Goal: Check status: Check status

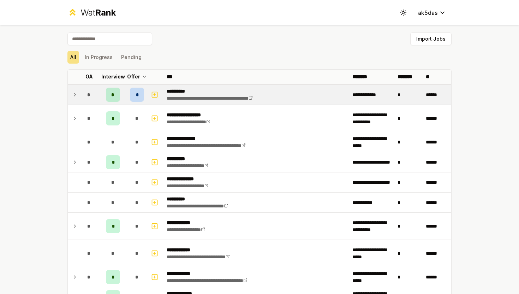
click at [137, 90] on div "*" at bounding box center [137, 95] width 14 height 14
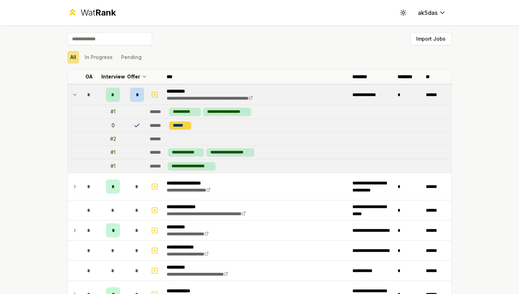
click at [178, 125] on div "******" at bounding box center [180, 125] width 22 height 8
click at [174, 85] on td "**********" at bounding box center [257, 95] width 186 height 20
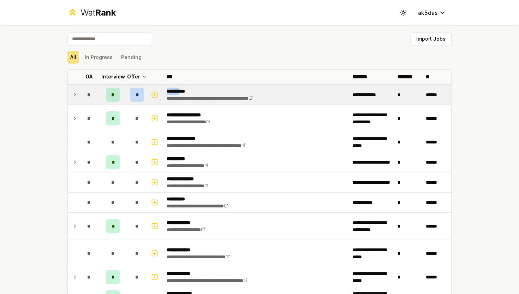
click at [174, 85] on td "**********" at bounding box center [257, 95] width 186 height 20
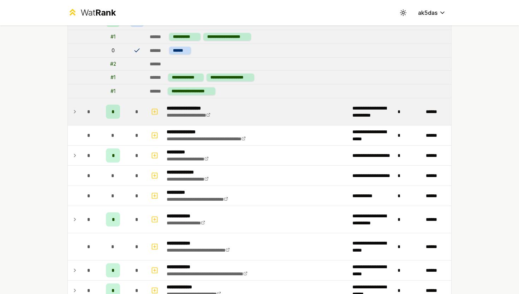
scroll to position [76, 0]
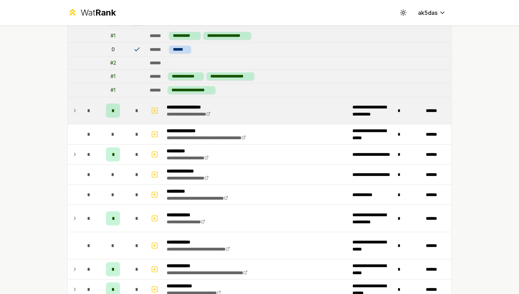
click at [140, 106] on div "*" at bounding box center [137, 110] width 14 height 14
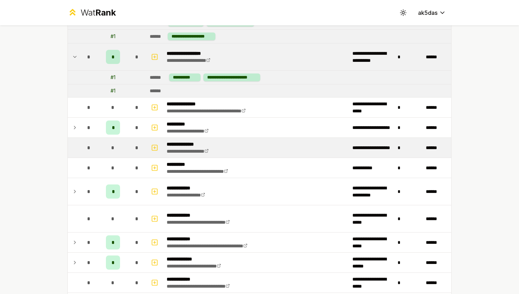
scroll to position [196, 0]
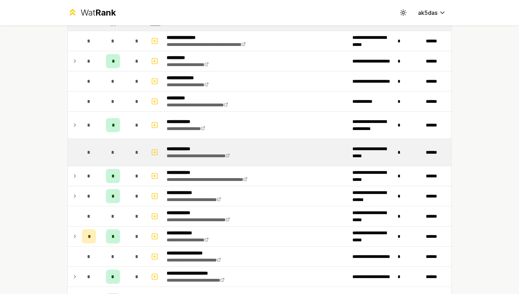
click at [134, 144] on td "*" at bounding box center [137, 152] width 20 height 27
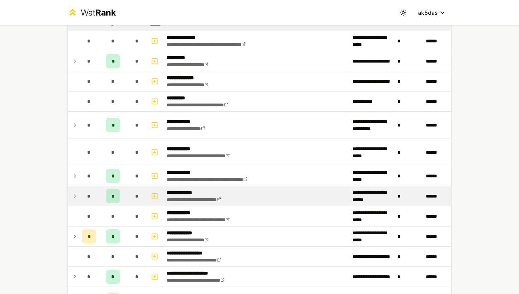
click at [144, 192] on div "*" at bounding box center [137, 196] width 14 height 14
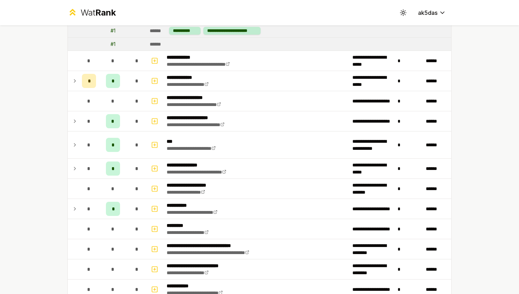
scroll to position [389, 0]
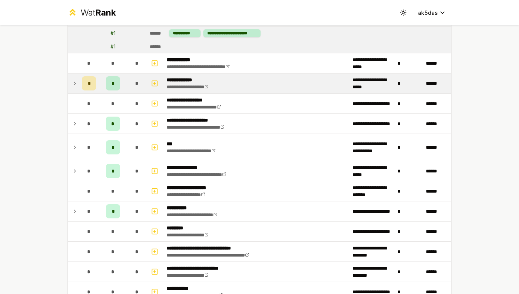
click at [79, 82] on td "*" at bounding box center [89, 83] width 20 height 20
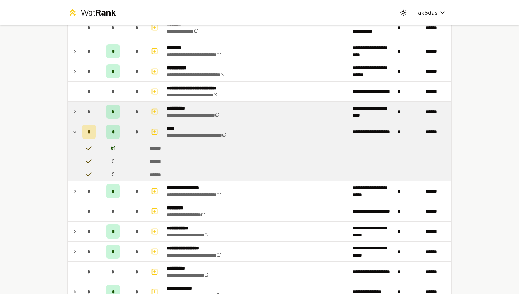
scroll to position [973, 0]
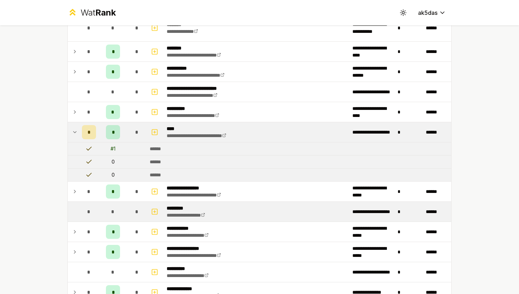
click at [133, 215] on div "*" at bounding box center [137, 211] width 14 height 14
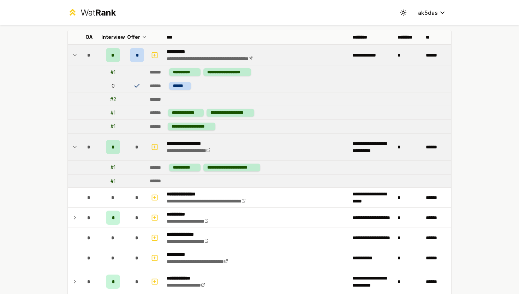
scroll to position [0, 0]
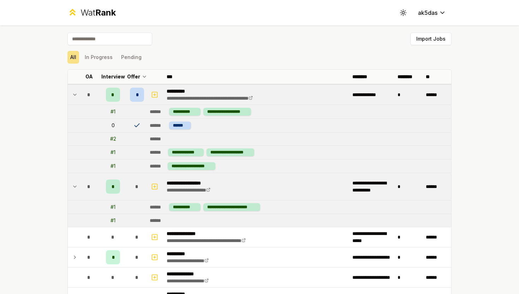
click at [433, 12] on html "**********" at bounding box center [259, 147] width 519 height 294
click at [447, 13] on html "**********" at bounding box center [259, 147] width 519 height 294
click at [93, 61] on button "In Progress" at bounding box center [99, 57] width 34 height 13
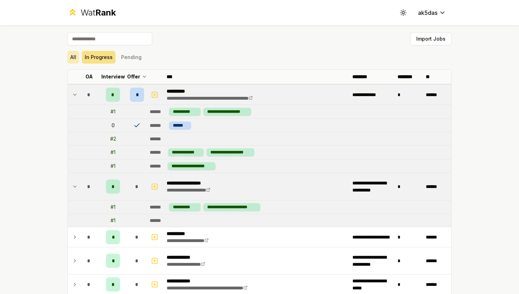
click at [68, 62] on button "All" at bounding box center [73, 57] width 12 height 13
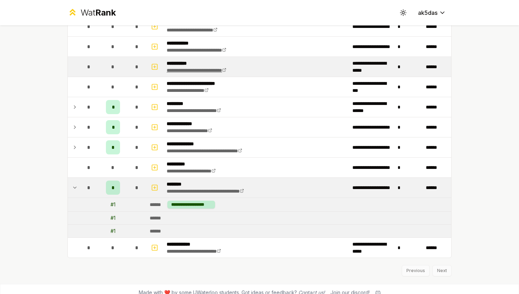
scroll to position [1523, 0]
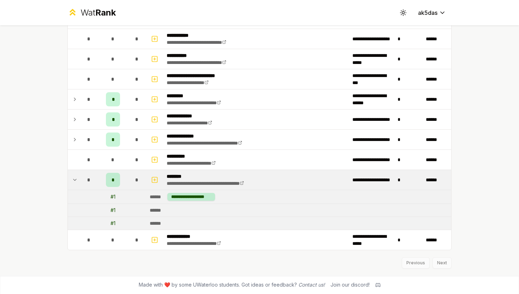
click at [214, 287] on span "Made with ❤️ by some UWaterloo students. Got ideas or feedback? Contact us!" at bounding box center [232, 284] width 186 height 7
click at [192, 286] on span "Made with ❤️ by some UWaterloo students. Got ideas or feedback? Contact us!" at bounding box center [232, 284] width 186 height 7
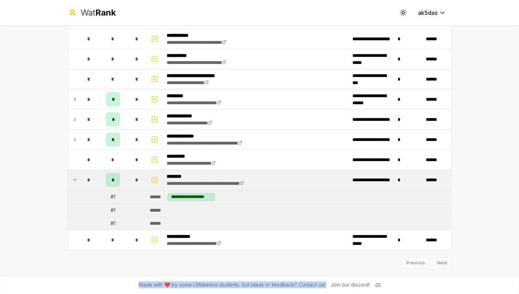
click at [192, 286] on span "Made with ❤️ by some UWaterloo students. Got ideas or feedback? Contact us!" at bounding box center [232, 284] width 186 height 7
click at [205, 286] on span "Made with ❤️ by some UWaterloo students. Got ideas or feedback? Contact us!" at bounding box center [232, 284] width 186 height 7
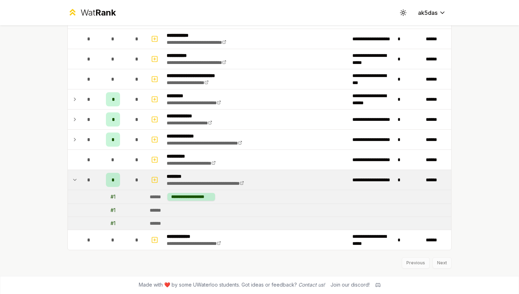
click at [216, 283] on span "Made with ❤️ by some UWaterloo students. Got ideas or feedback? Contact us!" at bounding box center [232, 284] width 186 height 7
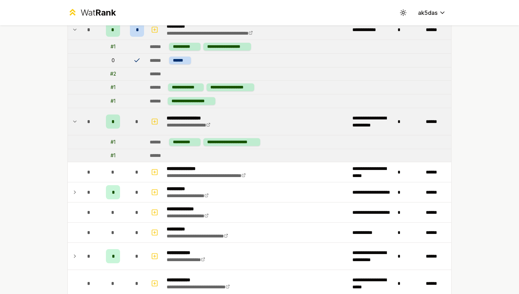
scroll to position [0, 0]
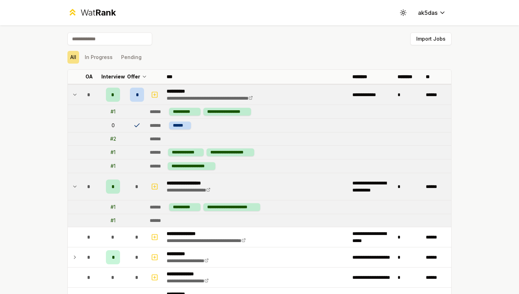
click at [348, 48] on div "All In Progress Pending" at bounding box center [259, 57] width 384 height 18
